Goal: Check status: Check status

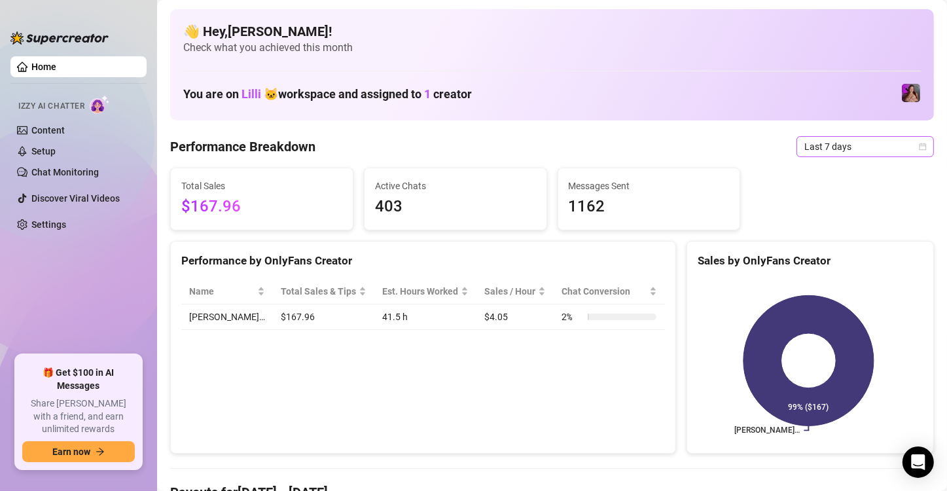
click at [820, 139] on span "Last 7 days" at bounding box center [865, 147] width 122 height 20
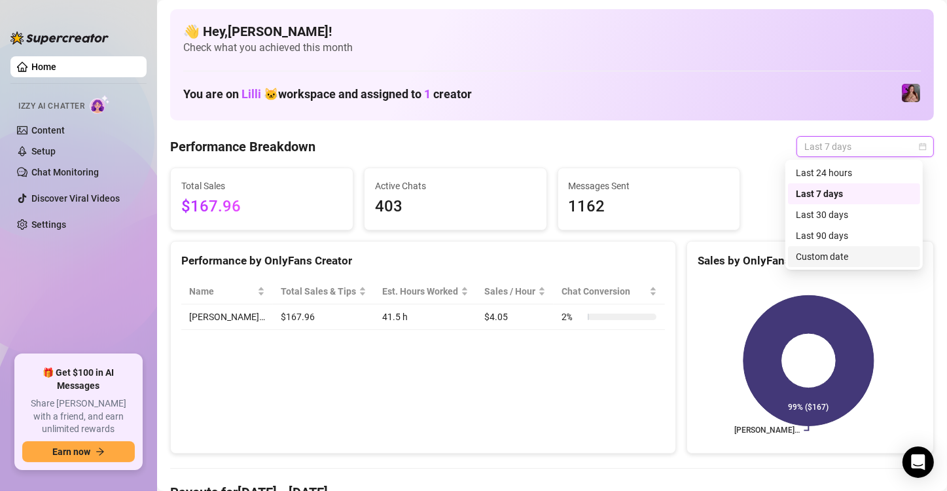
click at [836, 259] on div "Custom date" at bounding box center [853, 256] width 116 height 14
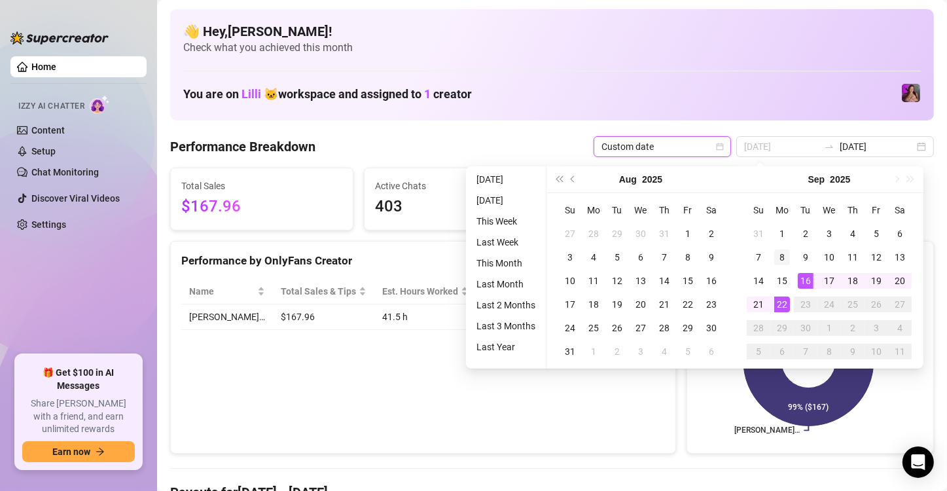
type input "[DATE]"
click at [782, 257] on div "8" at bounding box center [782, 257] width 16 height 16
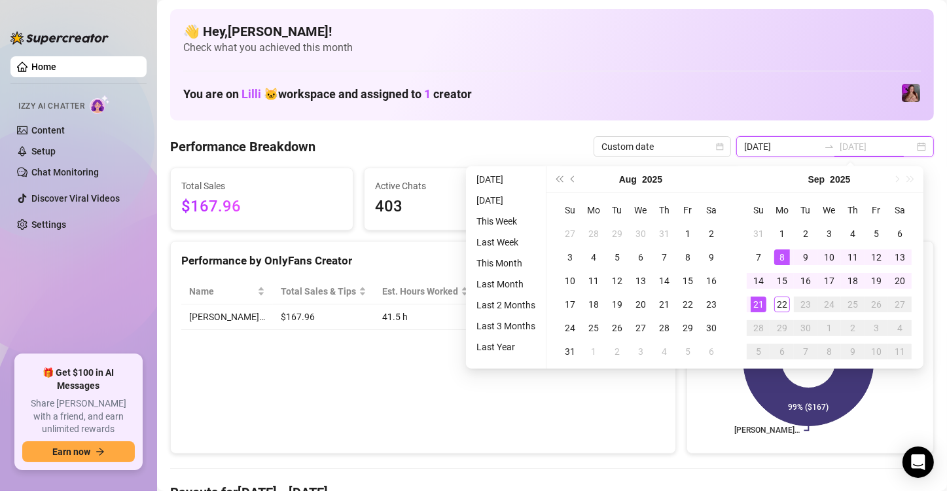
type input "[DATE]"
click at [756, 302] on div "21" at bounding box center [758, 304] width 16 height 16
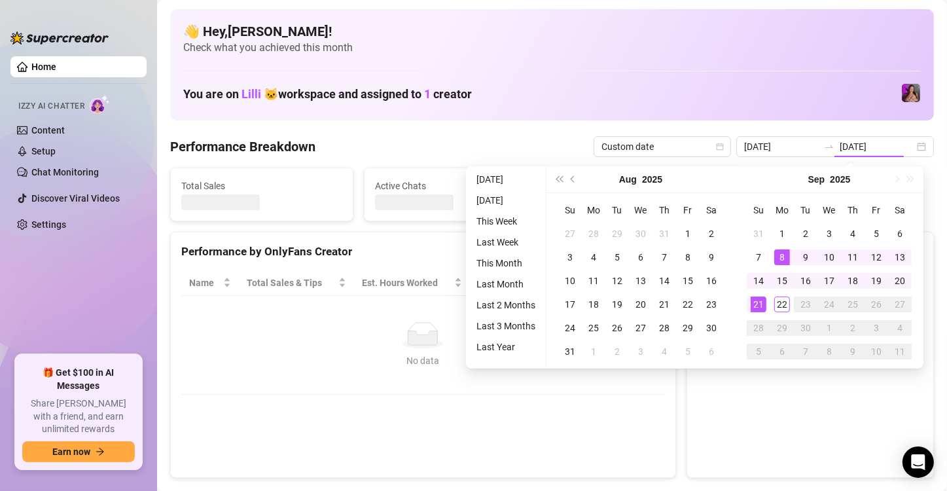
type input "[DATE]"
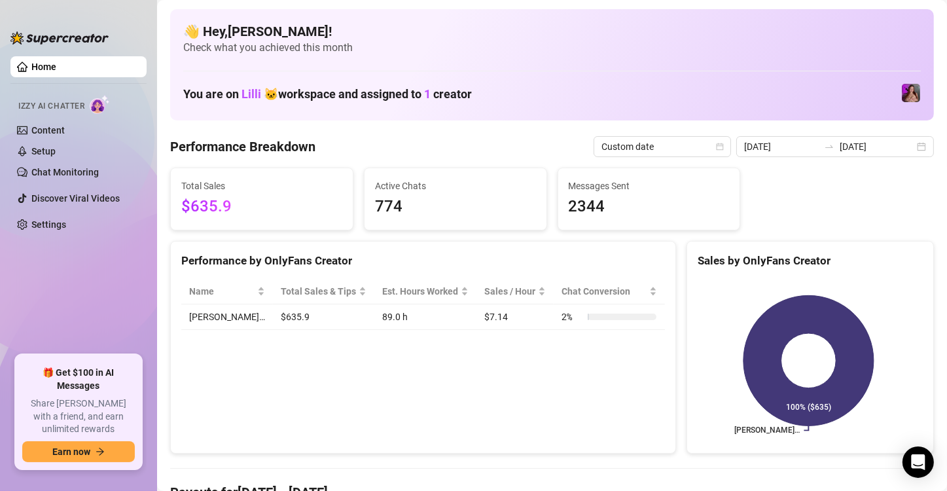
click at [799, 183] on div "Total Sales $635.9 Active Chats 774 Messages Sent 2344" at bounding box center [552, 198] width 774 height 63
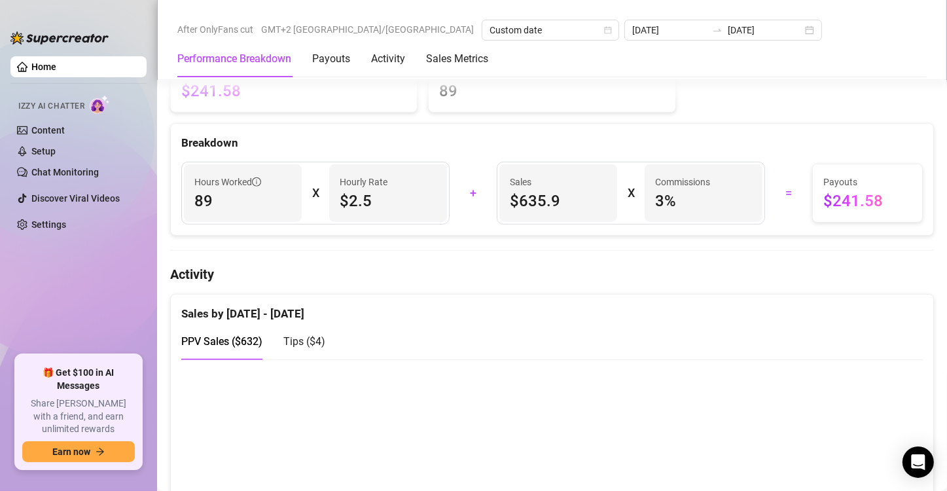
scroll to position [393, 0]
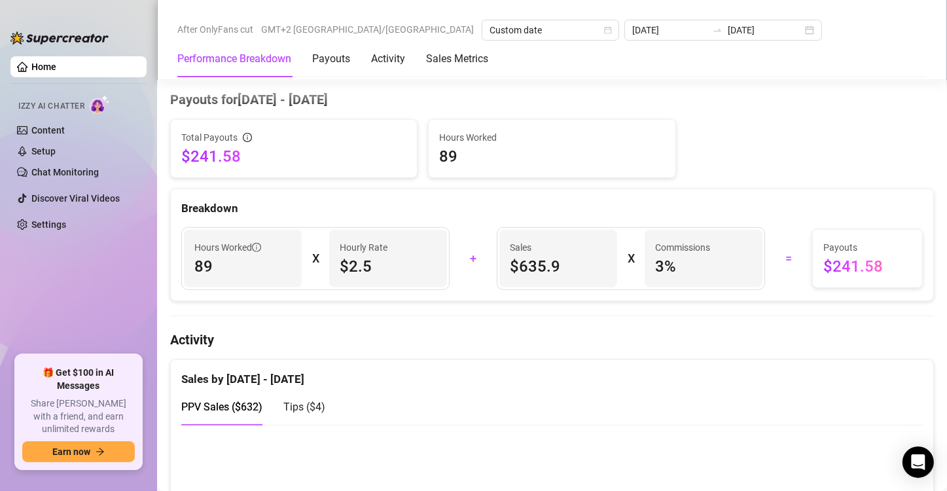
click at [797, 149] on div "Total Payouts $241.58 Hours Worked 89" at bounding box center [552, 148] width 774 height 59
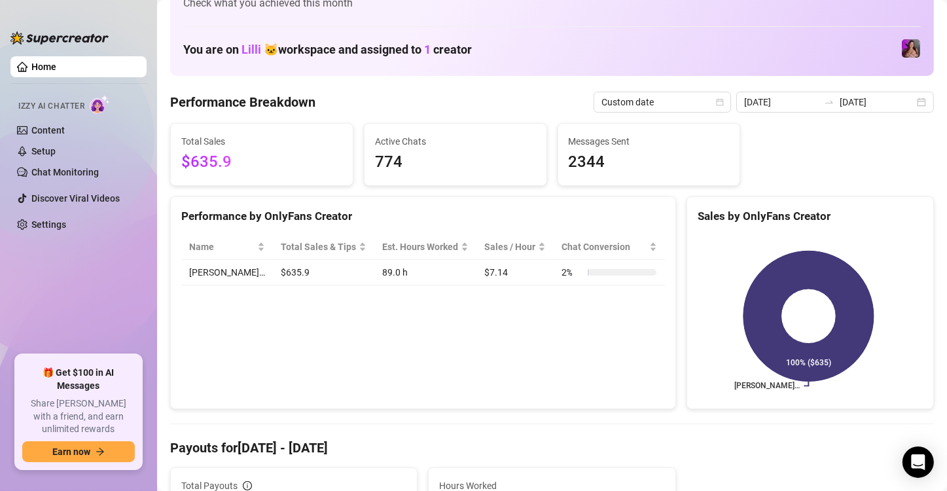
scroll to position [0, 0]
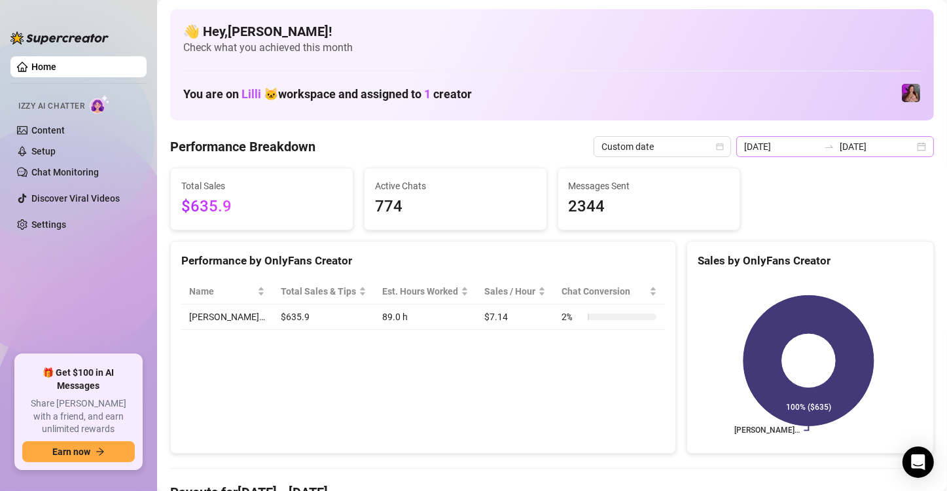
click at [913, 149] on div "[DATE] [DATE]" at bounding box center [835, 146] width 198 height 21
click at [818, 145] on span "Last 7 days" at bounding box center [865, 147] width 122 height 20
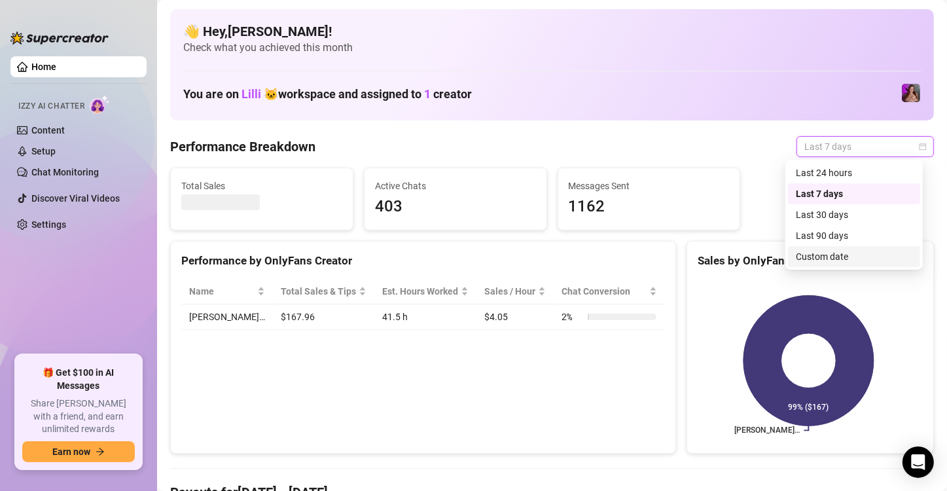
click at [830, 257] on div "Custom date" at bounding box center [853, 256] width 116 height 14
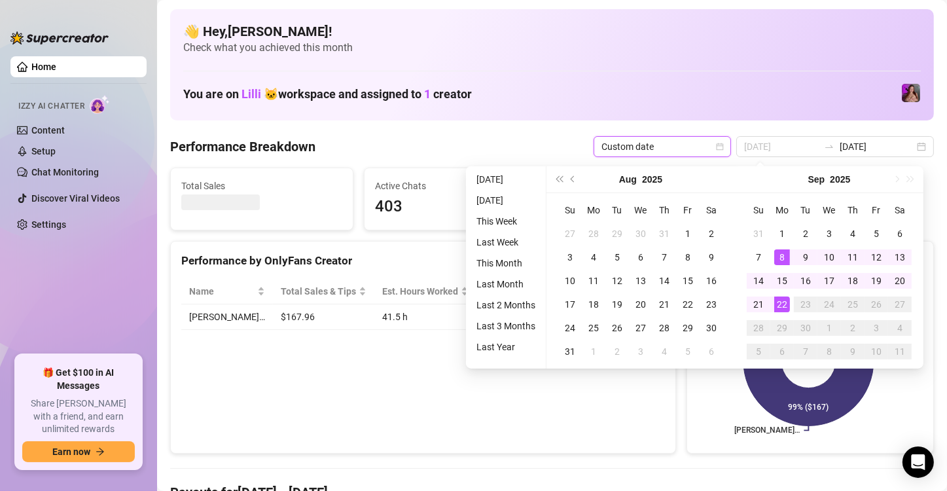
type input "[DATE]"
click at [784, 254] on div "8" at bounding box center [782, 257] width 16 height 16
type input "[DATE]"
click at [756, 302] on div "21" at bounding box center [758, 304] width 16 height 16
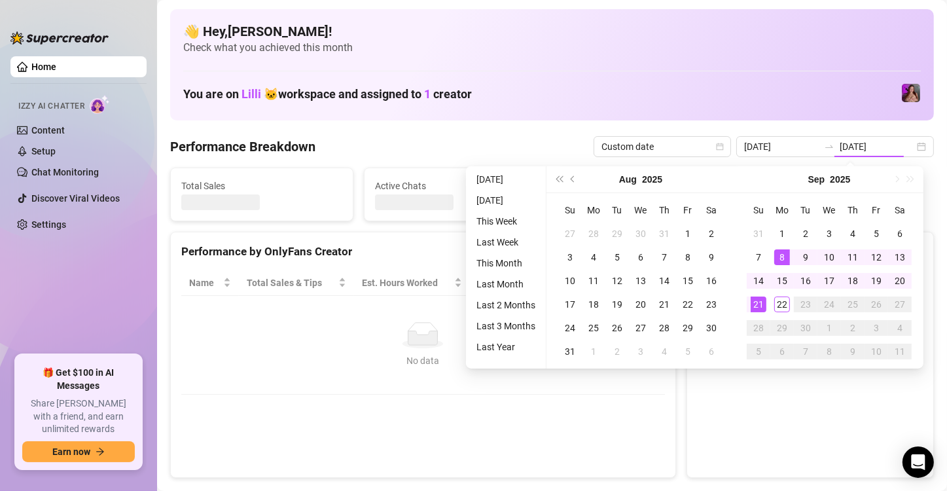
type input "[DATE]"
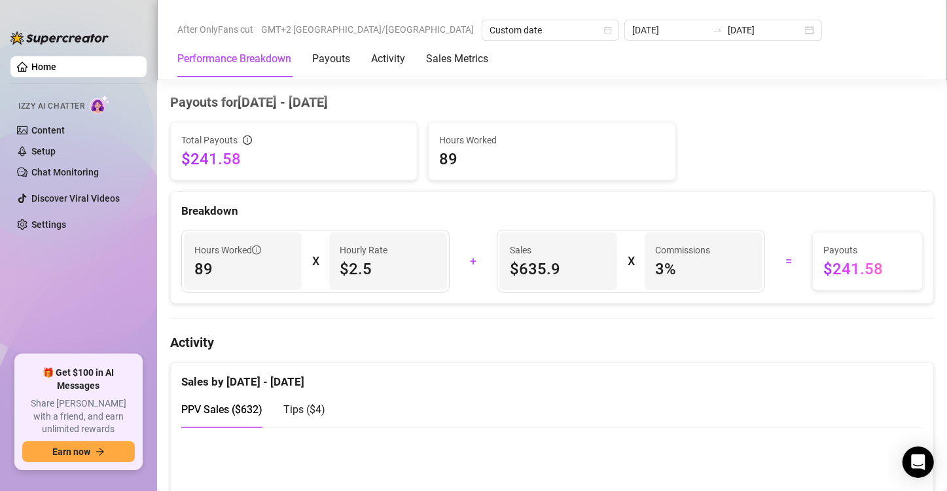
scroll to position [393, 0]
